Goal: Task Accomplishment & Management: Use online tool/utility

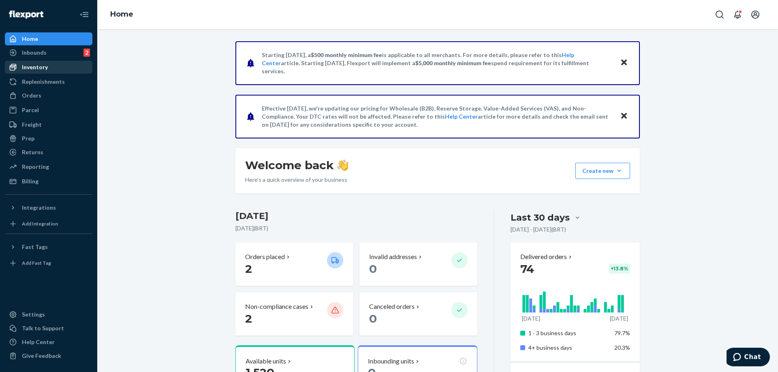
click at [38, 70] on div "Inventory" at bounding box center [35, 67] width 26 height 8
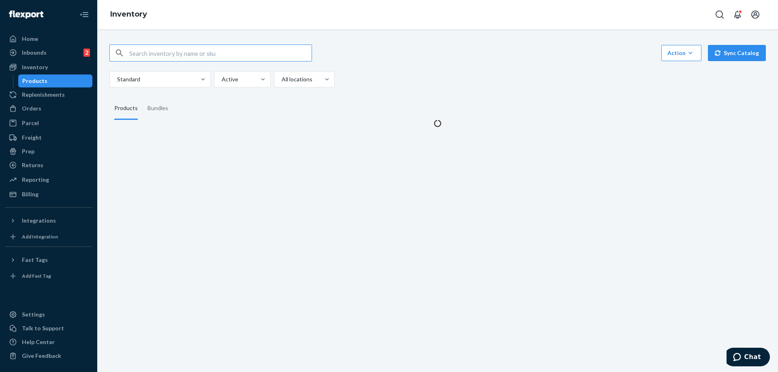
click at [215, 58] on input "text" at bounding box center [220, 53] width 182 height 16
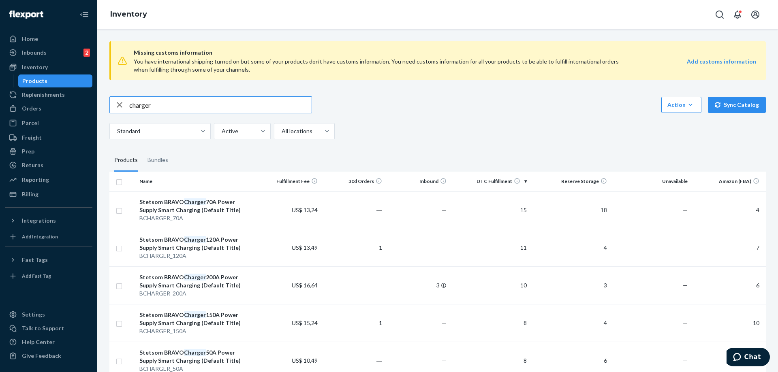
click at [184, 108] on input "charger" at bounding box center [220, 105] width 182 height 16
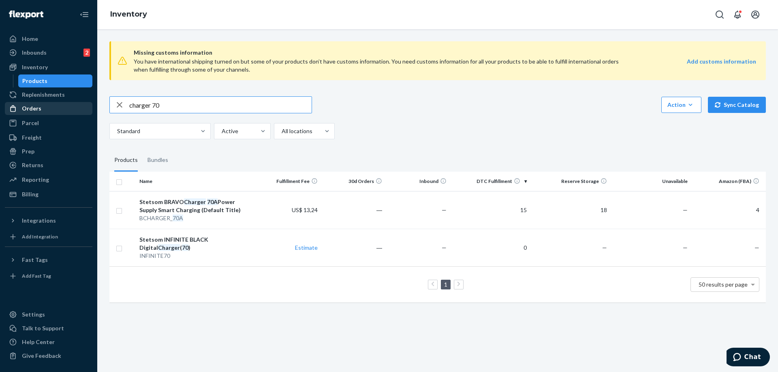
drag, startPoint x: 168, startPoint y: 104, endPoint x: 75, endPoint y: 105, distance: 93.2
click at [76, 105] on div "Home Inbounds 2 Shipping Plans Problems 2 Inventory Products Replenishments Ord…" at bounding box center [389, 186] width 778 height 372
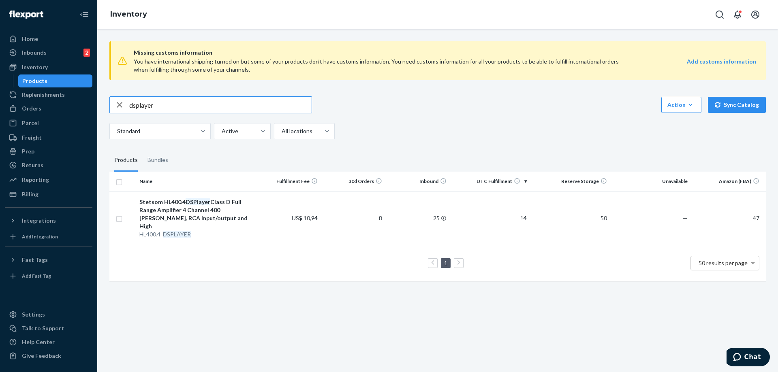
drag, startPoint x: 161, startPoint y: 104, endPoint x: 109, endPoint y: 105, distance: 52.3
click at [109, 105] on div "dsplayer" at bounding box center [210, 104] width 203 height 17
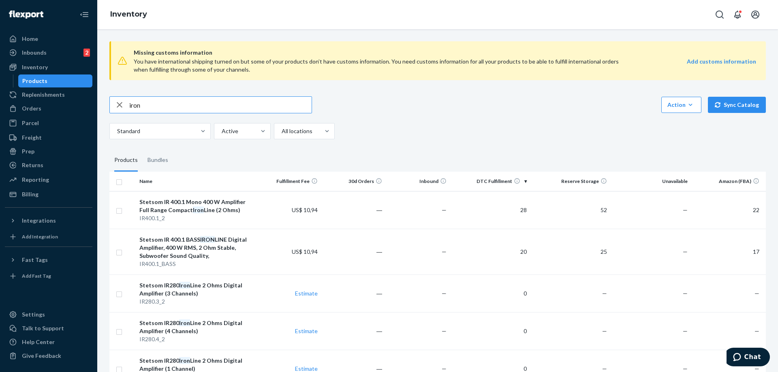
click at [150, 104] on input "iron" at bounding box center [220, 105] width 182 height 16
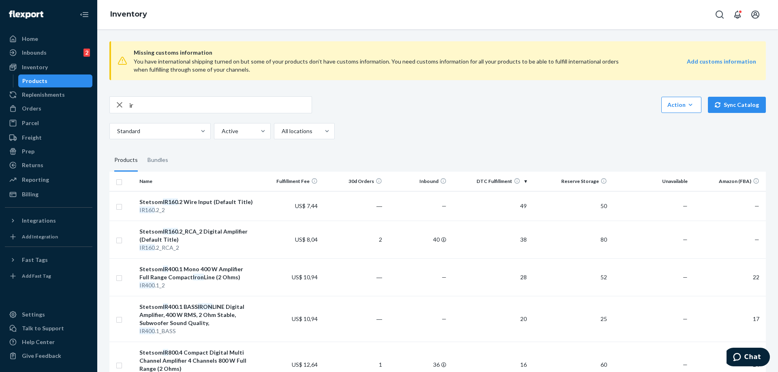
click at [454, 142] on div "Missing customs information You have international shipping turned on but some …" at bounding box center [437, 313] width 668 height 556
click at [372, 139] on div "Missing customs information You have international shipping turned on but some …" at bounding box center [437, 313] width 668 height 556
drag, startPoint x: 188, startPoint y: 108, endPoint x: 47, endPoint y: 95, distance: 142.4
click at [47, 95] on div "Home Inbounds 2 Shipping Plans Problems 2 Inventory Products Replenishments Ord…" at bounding box center [389, 186] width 778 height 372
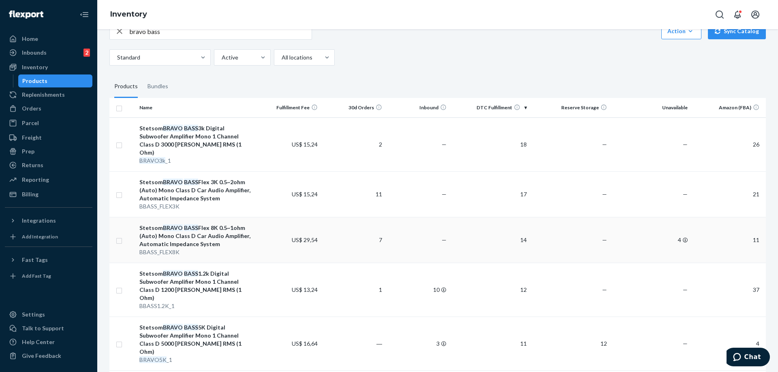
scroll to position [68, 0]
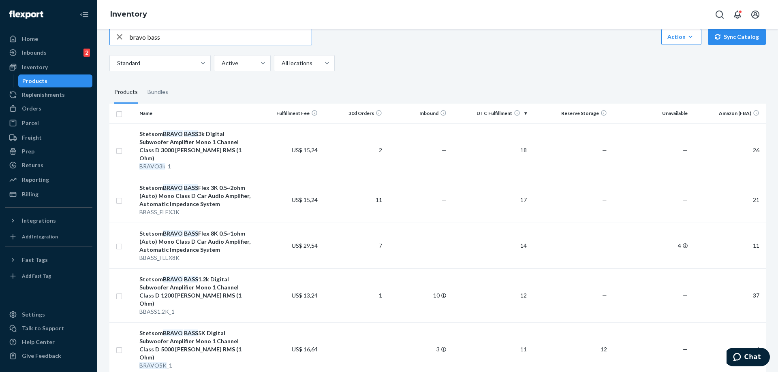
click at [173, 34] on input "bravo bass" at bounding box center [220, 37] width 182 height 16
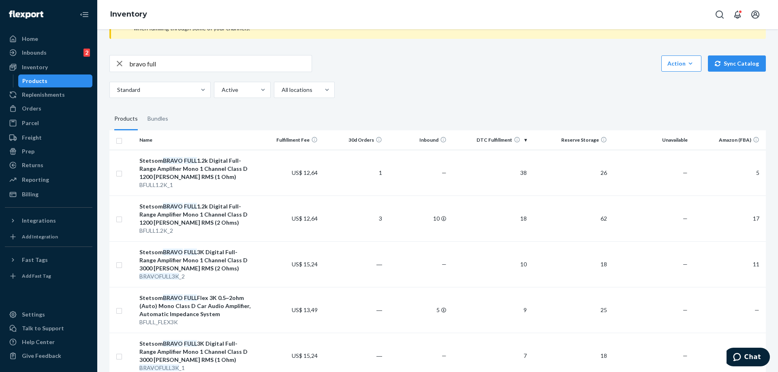
scroll to position [0, 0]
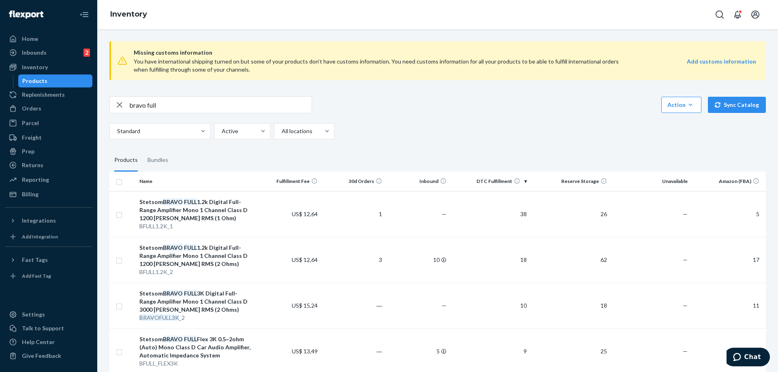
click at [196, 106] on input "bravo full" at bounding box center [220, 105] width 182 height 16
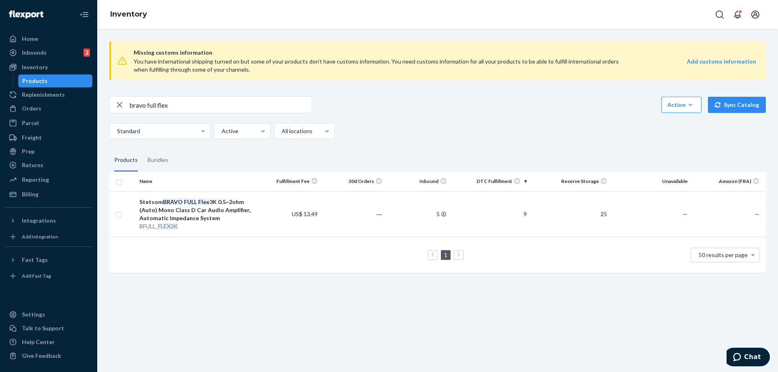
click at [196, 106] on input "bravo full flex" at bounding box center [220, 105] width 182 height 16
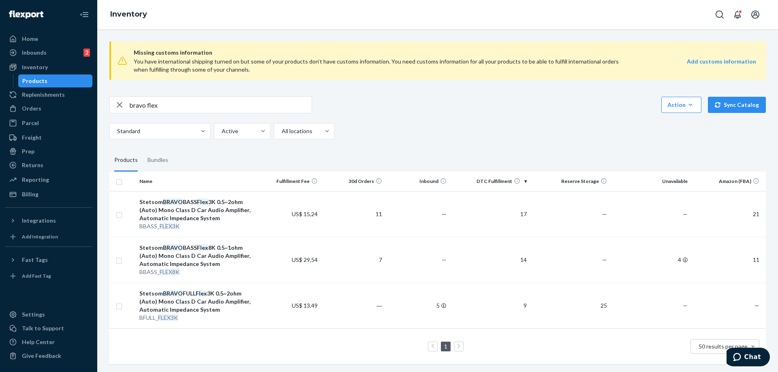
drag, startPoint x: 171, startPoint y: 105, endPoint x: 0, endPoint y: 69, distance: 175.1
click at [4, 96] on div "Home Inbounds 2 Shipping Plans Problems 2 Inventory Products Replenishments Ord…" at bounding box center [389, 186] width 778 height 372
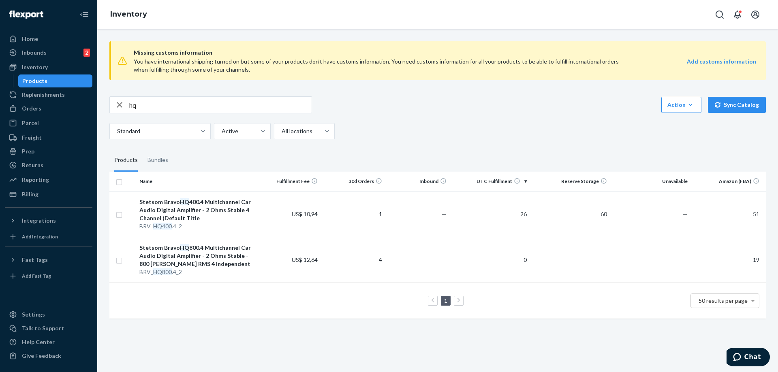
click at [205, 106] on input "hq" at bounding box center [220, 105] width 182 height 16
type input "h"
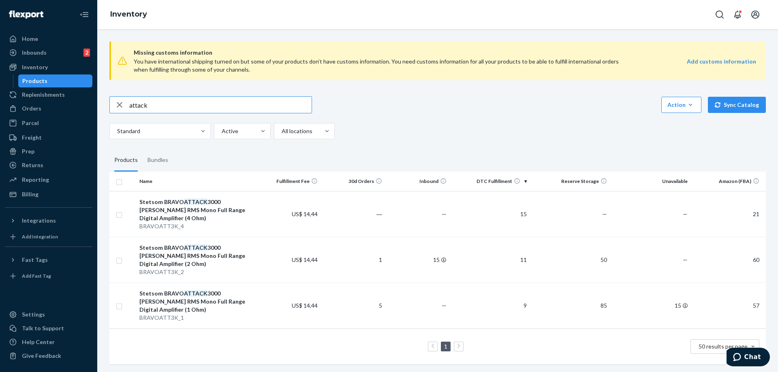
drag, startPoint x: 166, startPoint y: 108, endPoint x: 0, endPoint y: 70, distance: 170.1
click at [1, 75] on div "Home Inbounds 2 Shipping Plans Problems 2 Inventory Products Replenishments Ord…" at bounding box center [389, 186] width 778 height 372
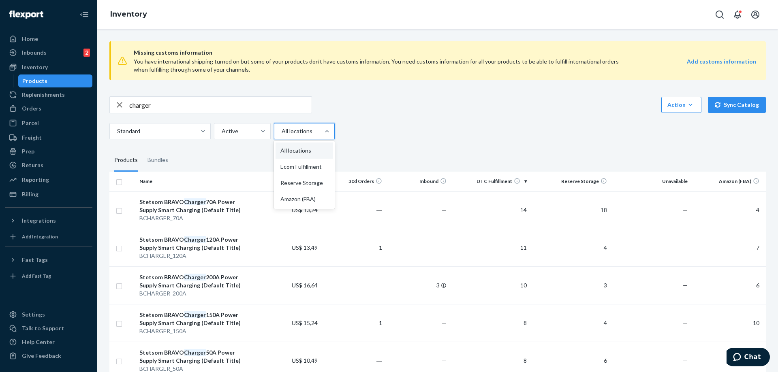
click at [414, 107] on div "charger Action Create product Create bundle Bulk create products Bulk update pr…" at bounding box center [437, 104] width 656 height 17
drag, startPoint x: 416, startPoint y: 107, endPoint x: 424, endPoint y: 139, distance: 33.7
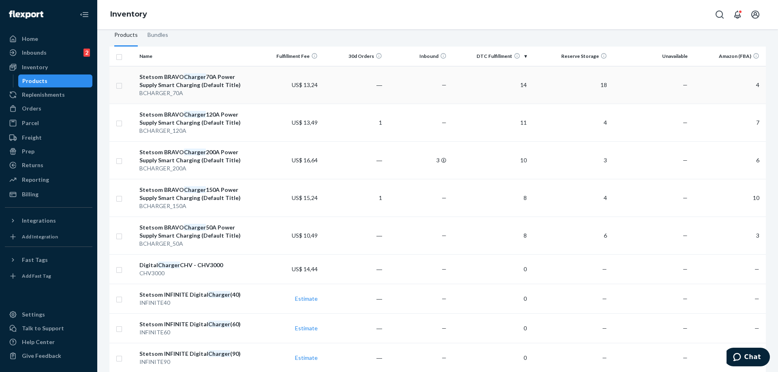
drag, startPoint x: 424, startPoint y: 146, endPoint x: 426, endPoint y: 94, distance: 51.9
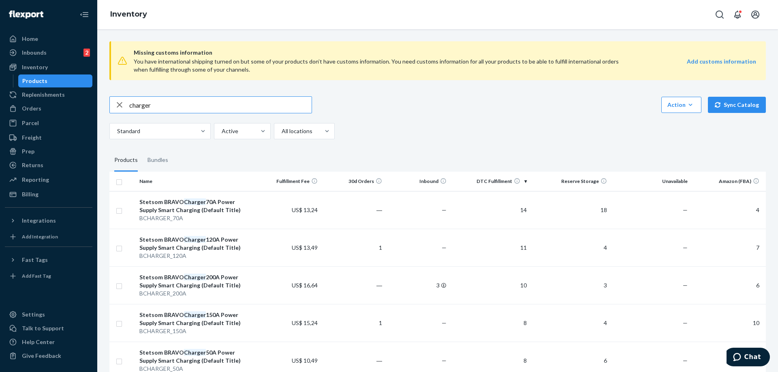
drag, startPoint x: 164, startPoint y: 107, endPoint x: 0, endPoint y: 57, distance: 171.3
click at [2, 66] on div "Home Inbounds 2 Shipping Plans Problems 2 Inventory Products Replenishments Ord…" at bounding box center [389, 186] width 778 height 372
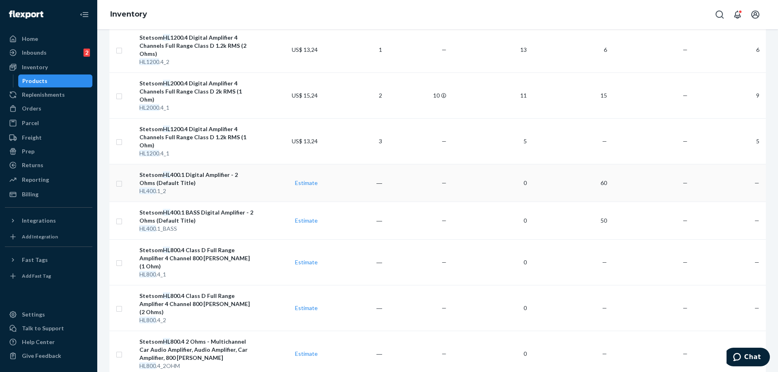
scroll to position [316, 0]
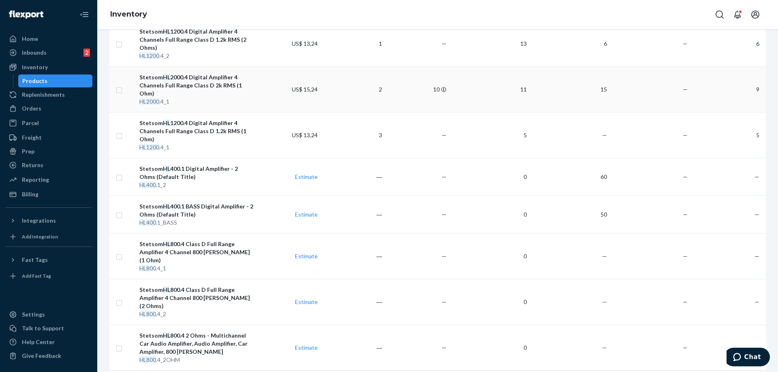
drag, startPoint x: 575, startPoint y: 147, endPoint x: 565, endPoint y: 84, distance: 63.1
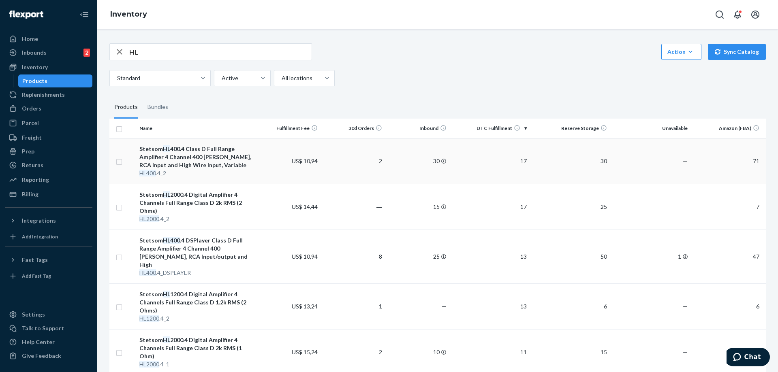
scroll to position [0, 0]
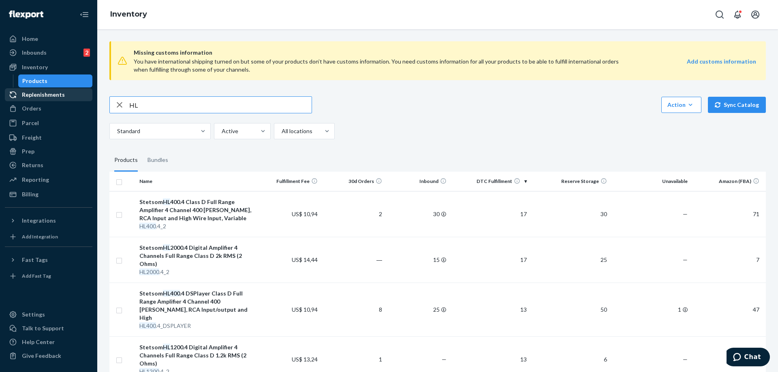
drag, startPoint x: 147, startPoint y: 104, endPoint x: 41, endPoint y: 91, distance: 106.2
click at [43, 91] on div "Home Inbounds 2 Shipping Plans Problems 2 Inventory Products Replenishments Ord…" at bounding box center [389, 186] width 778 height 372
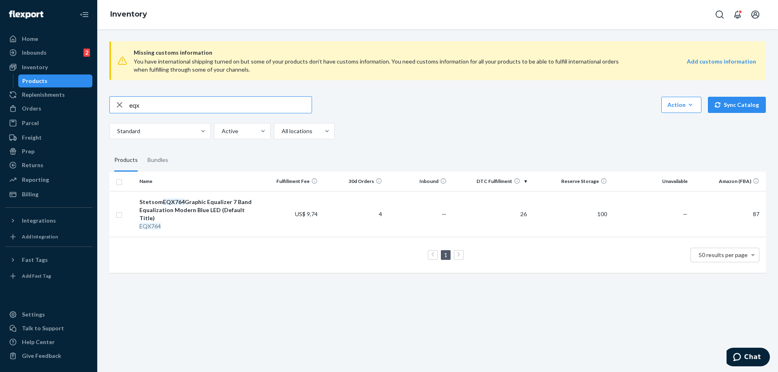
drag, startPoint x: 173, startPoint y: 107, endPoint x: 28, endPoint y: 84, distance: 146.4
click at [29, 84] on div "Home Inbounds 2 Shipping Plans Problems 2 Inventory Products Replenishments Ord…" at bounding box center [389, 186] width 778 height 372
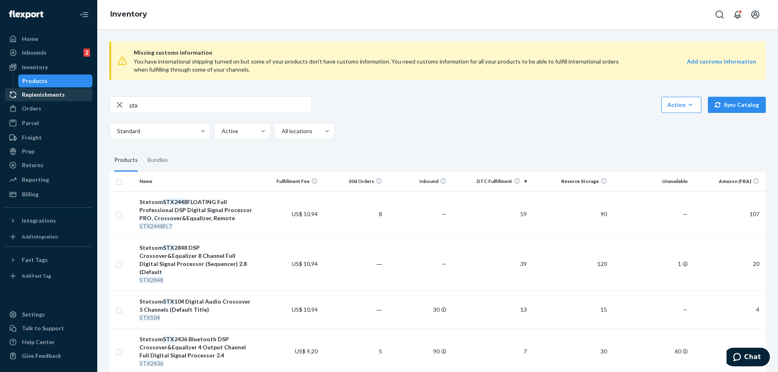
click at [41, 95] on div "Home Inbounds 2 Shipping Plans Problems 2 Inventory Products Replenishments Ord…" at bounding box center [389, 186] width 778 height 372
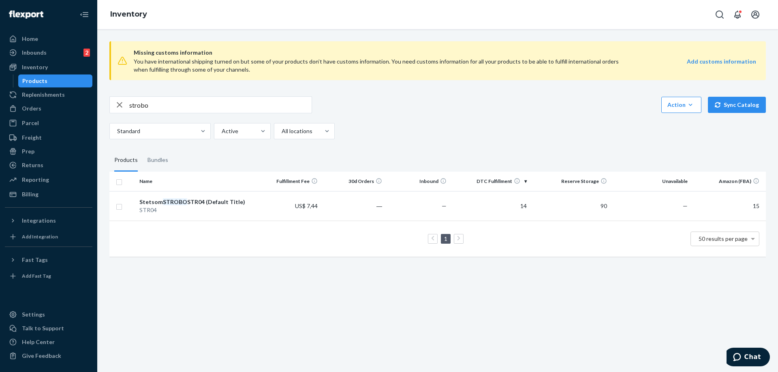
drag, startPoint x: 169, startPoint y: 104, endPoint x: 105, endPoint y: 102, distance: 64.0
click at [101, 105] on div "Missing customs information You have international shipping turned on but some …" at bounding box center [437, 200] width 680 height 343
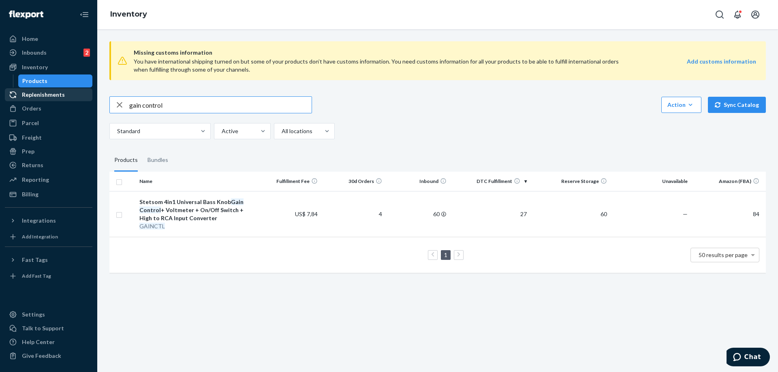
drag, startPoint x: 181, startPoint y: 111, endPoint x: 47, endPoint y: 92, distance: 135.4
click at [47, 92] on div "Home Inbounds 2 Shipping Plans Problems 2 Inventory Products Replenishments Ord…" at bounding box center [389, 186] width 778 height 372
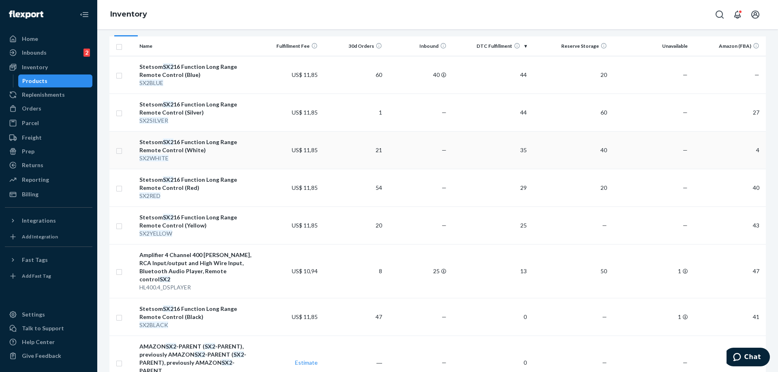
scroll to position [147, 0]
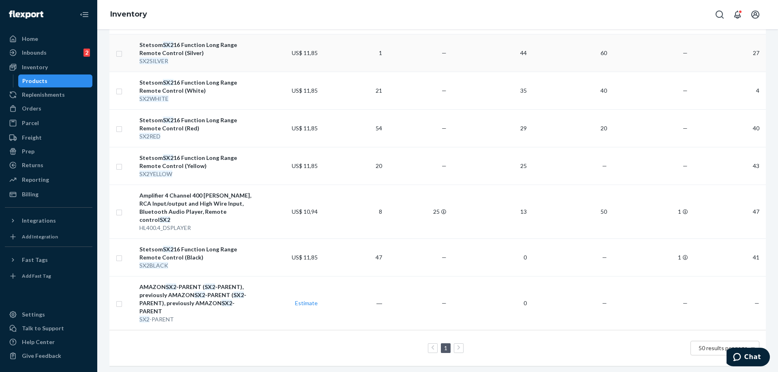
drag, startPoint x: 448, startPoint y: 96, endPoint x: 449, endPoint y: 38, distance: 58.7
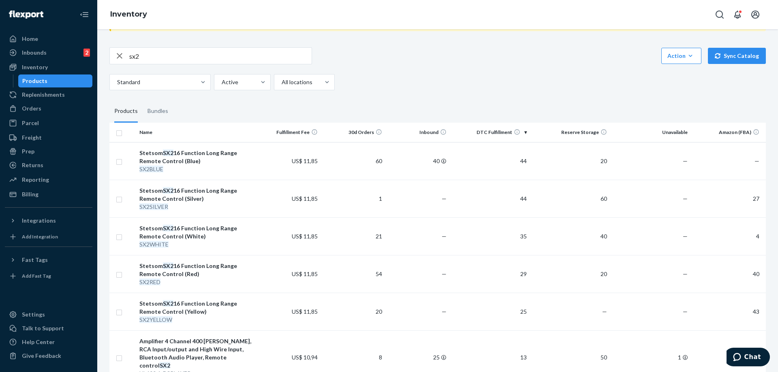
scroll to position [0, 0]
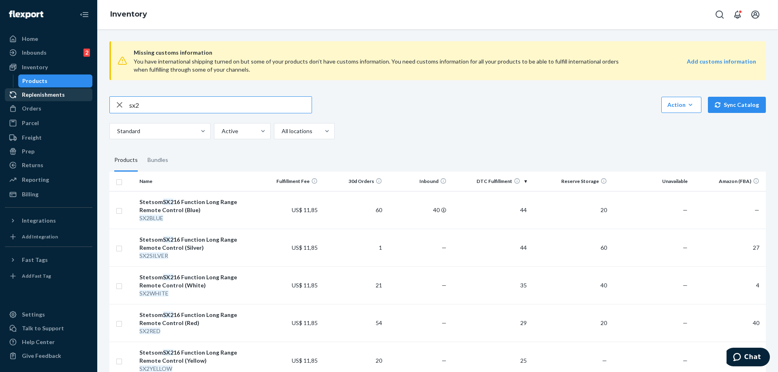
drag, startPoint x: 68, startPoint y: 94, endPoint x: 59, endPoint y: 91, distance: 9.7
click at [59, 91] on div "Home Inbounds 2 Shipping Plans Problems 2 Inventory Products Replenishments Ord…" at bounding box center [389, 186] width 778 height 372
type input "tremor"
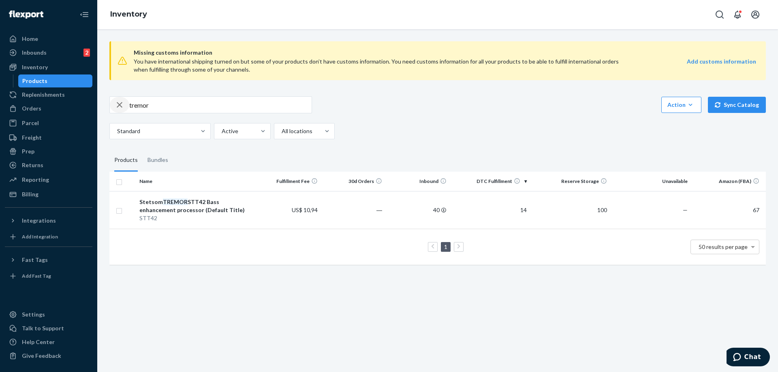
click at [120, 108] on icon "button" at bounding box center [120, 105] width 10 height 16
click at [419, 107] on div "Action Create product Create bundle Bulk create products Bulk update products B…" at bounding box center [437, 104] width 656 height 17
click at [61, 94] on div "Replenishments" at bounding box center [43, 95] width 43 height 8
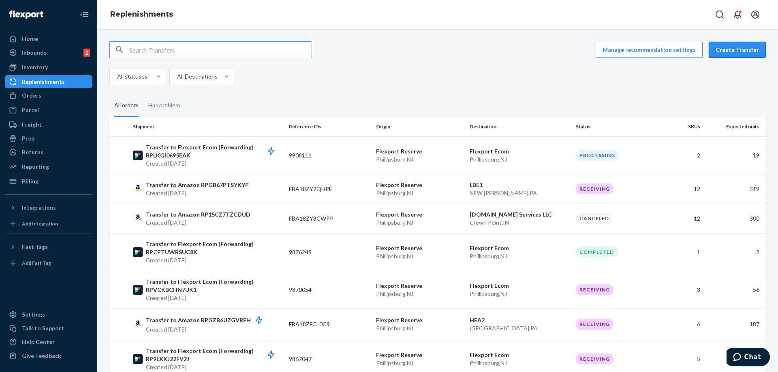
click at [752, 52] on button "Create Transfer" at bounding box center [736, 50] width 57 height 16
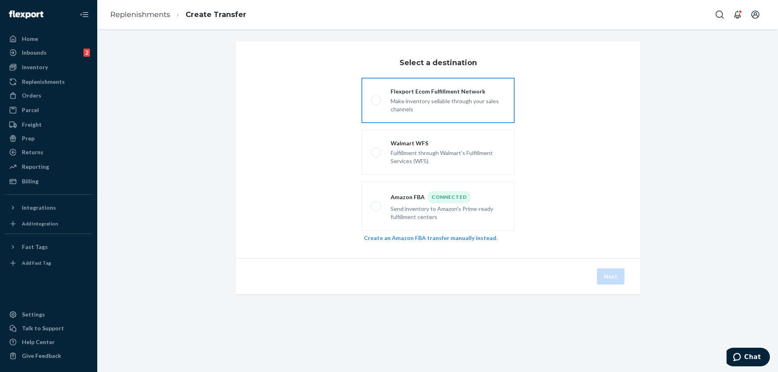
click at [480, 103] on div "Make inventory sellable through your sales channels" at bounding box center [447, 105] width 114 height 18
click at [376, 103] on input "Flexport Ecom Fulfillment Network Make inventory sellable through your sales ch…" at bounding box center [373, 100] width 5 height 5
radio input "true"
click at [605, 273] on button "Next" at bounding box center [611, 277] width 28 height 16
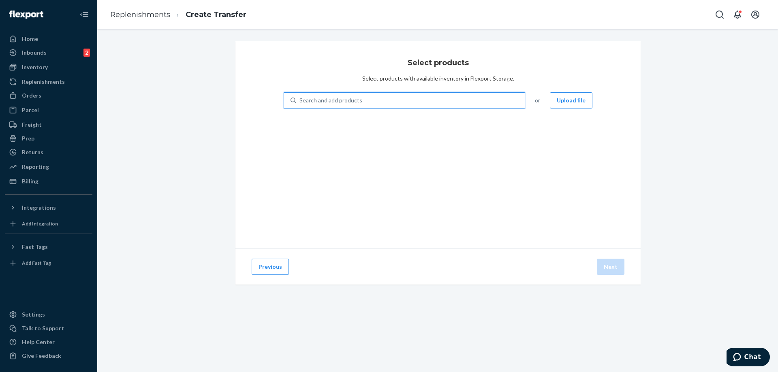
click at [390, 101] on div "Search and add products" at bounding box center [410, 100] width 228 height 15
click at [300, 101] on input "0 results available. Use Up and Down to choose options, press Enter to select t…" at bounding box center [299, 100] width 1 height 8
type input "hl 400"
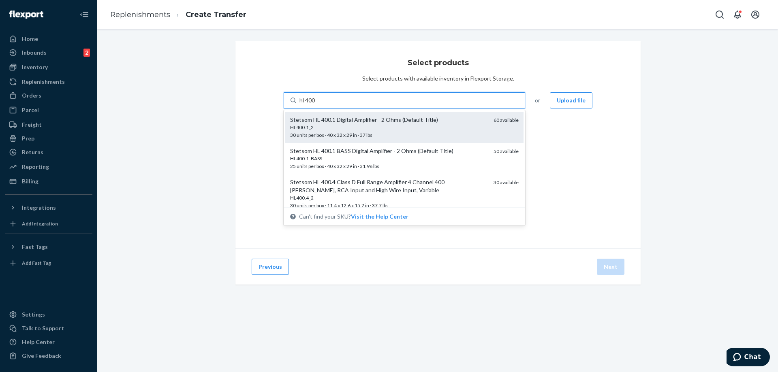
click at [394, 122] on div "Stetsom HL 400.1 Digital Amplifier - 2 Ohms (Default Title)" at bounding box center [388, 120] width 197 height 8
click at [316, 104] on input "hl 400" at bounding box center [307, 100] width 16 height 8
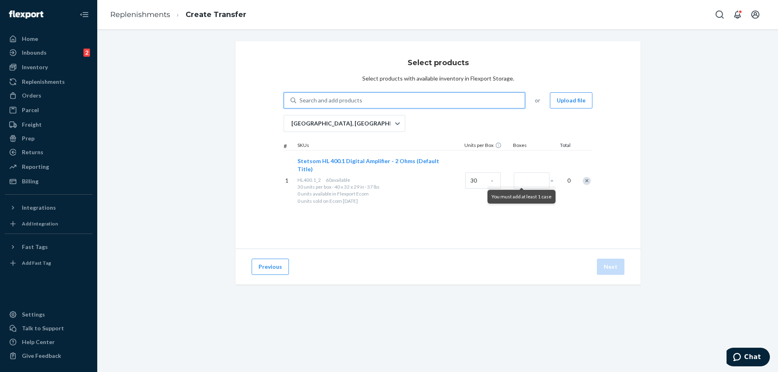
click at [404, 98] on div "Search and add products" at bounding box center [410, 100] width 228 height 15
click at [300, 98] on input "0 results available. Select is focused ,type to refine list, press Down to open…" at bounding box center [299, 100] width 1 height 8
type input "hl"
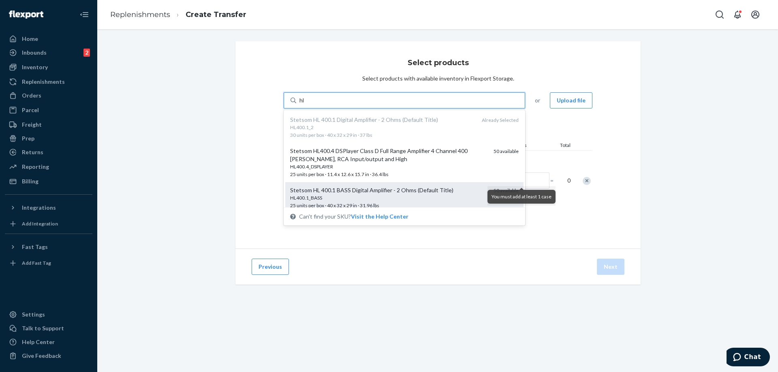
click at [396, 197] on div "HL400.1_BASS" at bounding box center [388, 197] width 197 height 7
click at [305, 104] on input "hl" at bounding box center [301, 100] width 5 height 8
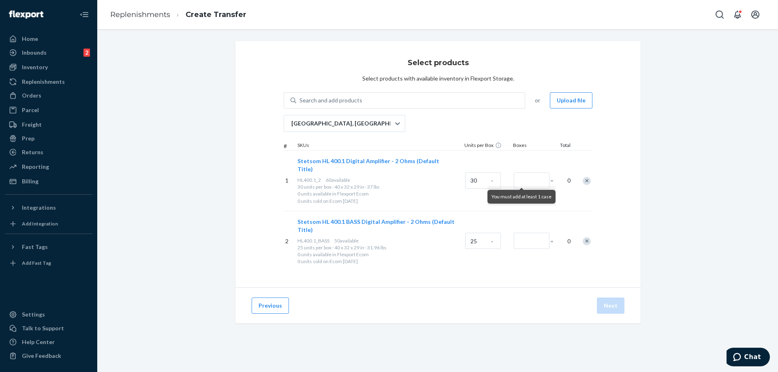
click at [698, 166] on div "Select products Select products with available inventory in Flexport Storage. S…" at bounding box center [437, 192] width 668 height 302
click at [528, 173] on input "Number of boxes" at bounding box center [532, 181] width 36 height 16
type input "1"
click at [529, 233] on input "Number of boxes" at bounding box center [532, 241] width 36 height 16
type input "1"
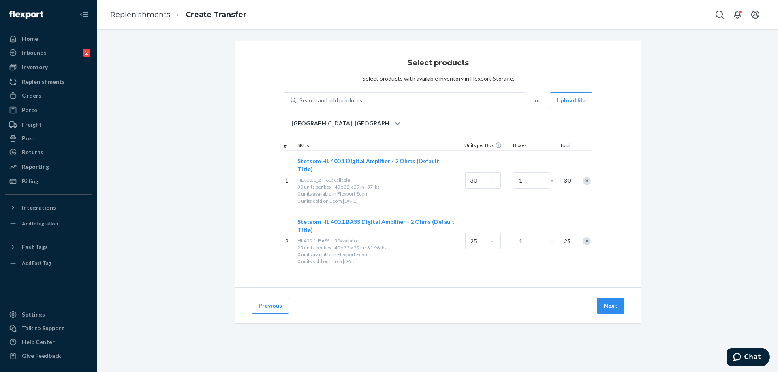
click at [679, 237] on div "Select products Select products with available inventory in Flexport Storage. S…" at bounding box center [437, 192] width 668 height 302
click at [612, 298] on button "Next" at bounding box center [611, 306] width 28 height 16
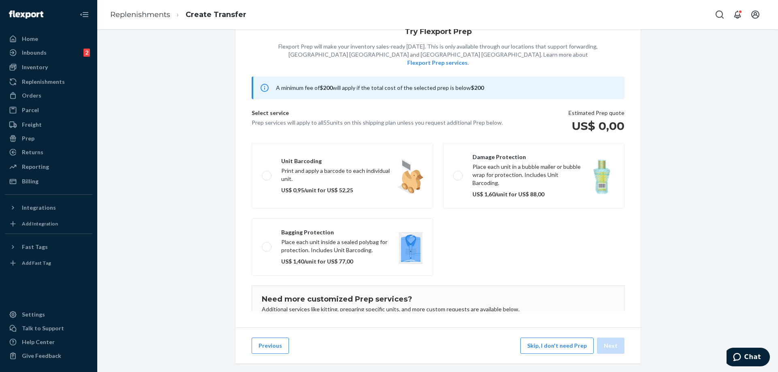
scroll to position [47, 0]
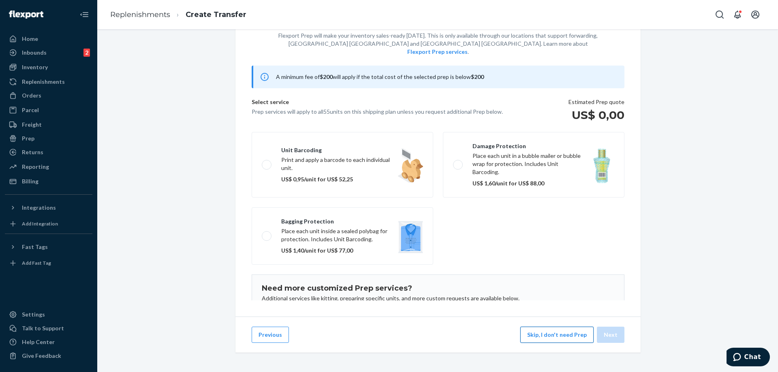
click at [555, 336] on button "Skip, I don't need Prep" at bounding box center [556, 335] width 73 height 16
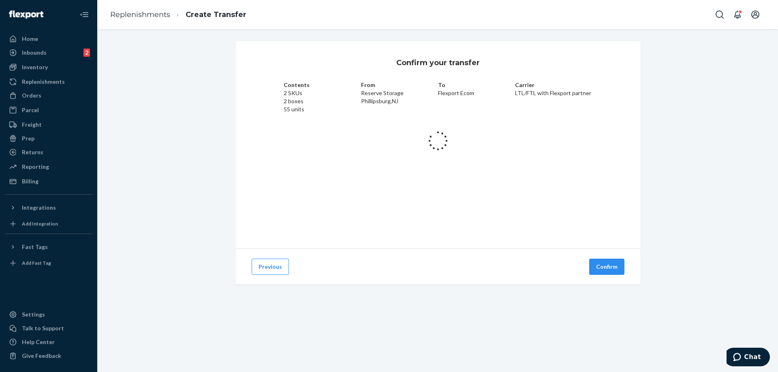
scroll to position [0, 0]
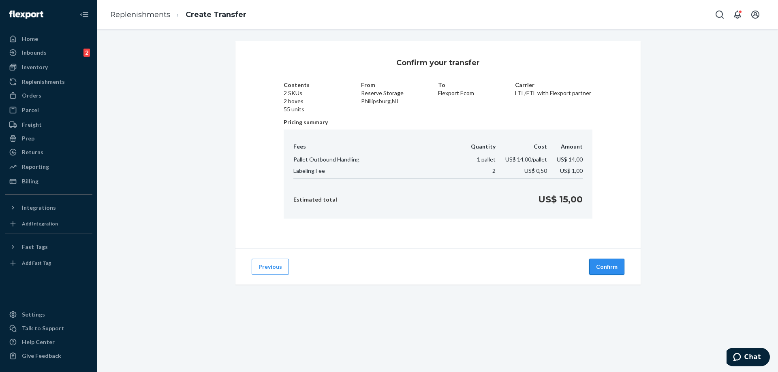
click at [611, 269] on button "Confirm" at bounding box center [606, 267] width 35 height 16
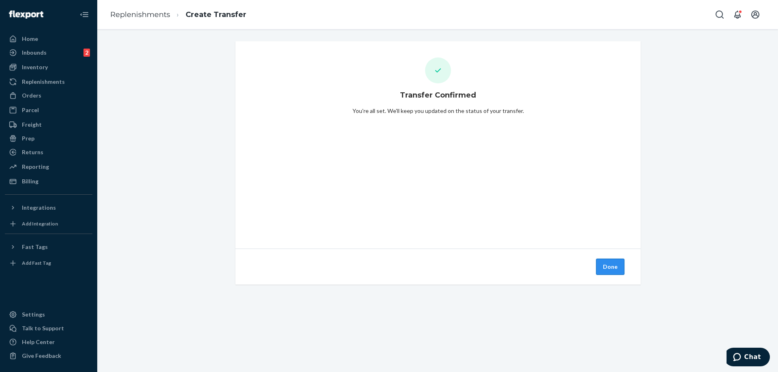
click at [616, 264] on button "Done" at bounding box center [610, 267] width 28 height 16
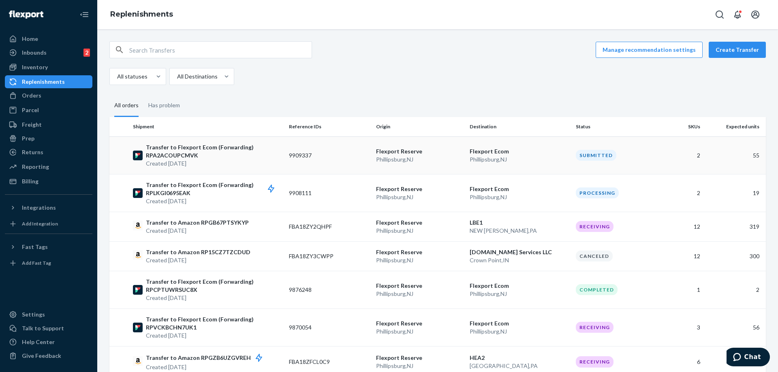
click at [213, 144] on p "Transfer to Flexport Ecom (Forwarding) RPA2ACOUPCMVK" at bounding box center [214, 151] width 136 height 16
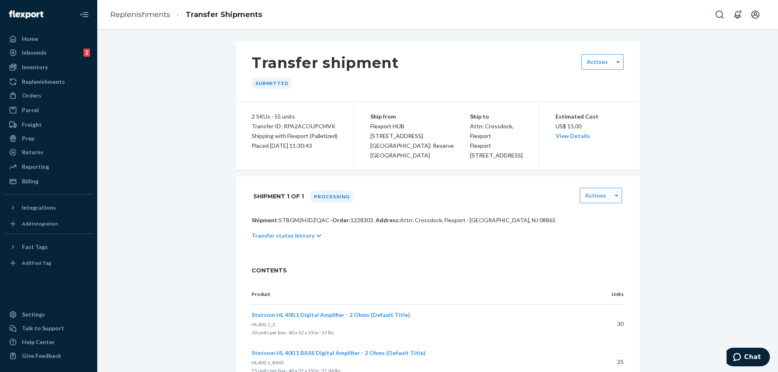
click at [299, 129] on div "Transfer ID: RPA2ACOUPCMVK" at bounding box center [295, 127] width 86 height 10
copy div "RPA2ACOUPCMVK"
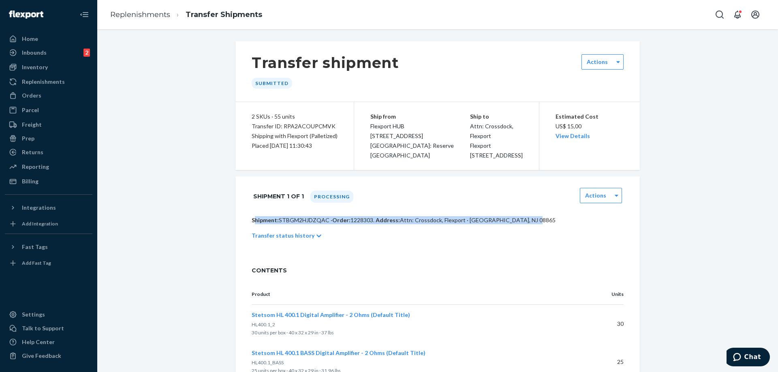
drag, startPoint x: 249, startPoint y: 219, endPoint x: 529, endPoint y: 217, distance: 279.1
click at [528, 217] on div "Shipment: STBGM2HJDZQAC · Order: 1228303 . Address: Attn: Crossdock, [GEOGRAPHI…" at bounding box center [437, 236] width 404 height 41
copy p "Shipment: STBGM2HJDZQAC · Order: 1228303 . Address: Attn: Crossdock, [GEOGRAPHI…"
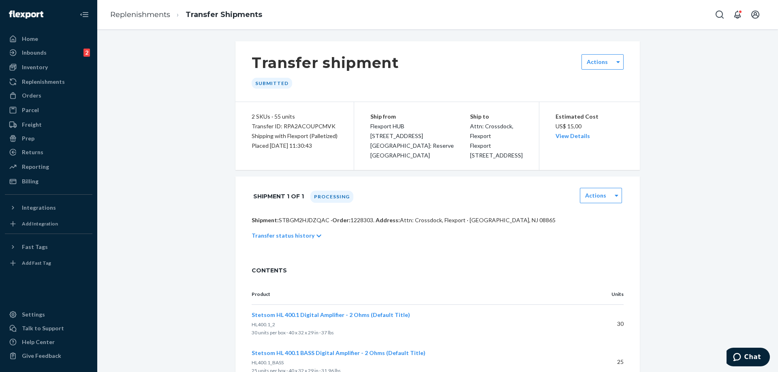
click at [200, 199] on div "Transfer shipment Submitted Actions 2 SKUs · 55 units Transfer ID: RPA2ACOUPCMV…" at bounding box center [437, 216] width 668 height 350
